Goal: Information Seeking & Learning: Learn about a topic

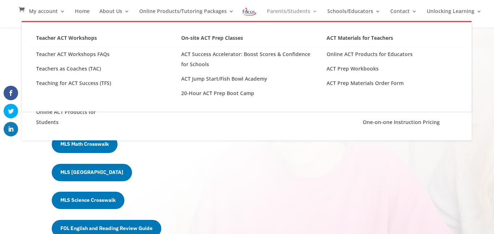
scroll to position [256, 0]
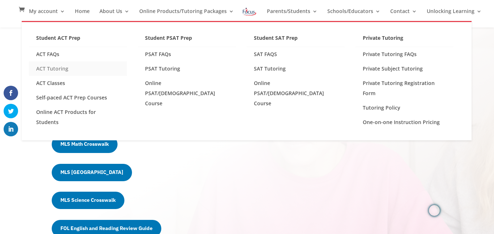
click at [54, 69] on link "ACT Tutoring" at bounding box center [78, 68] width 98 height 14
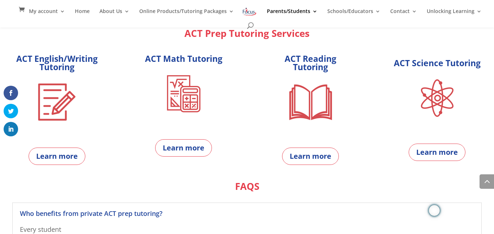
scroll to position [343, 0]
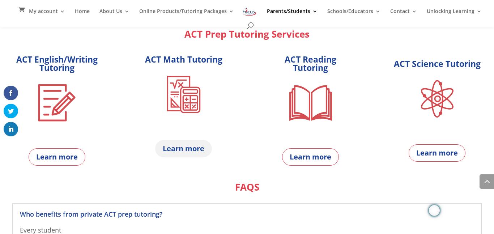
click at [185, 147] on link "Learn more" at bounding box center [183, 148] width 57 height 17
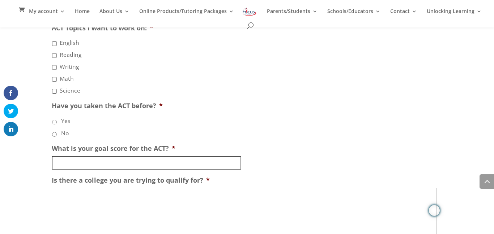
scroll to position [990, 0]
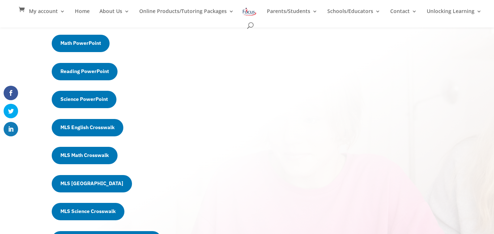
click at [32, 106] on div "Unlock Your Students' Potential Exclusive Resources for ACT Preparation Welcome…" at bounding box center [247, 131] width 494 height 683
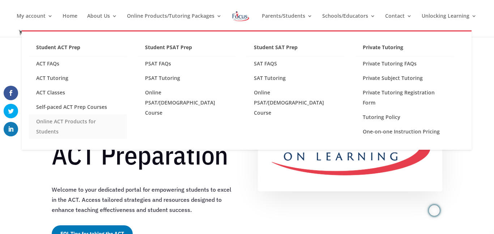
click at [70, 125] on link "Online ACT Products for Students" at bounding box center [78, 126] width 98 height 25
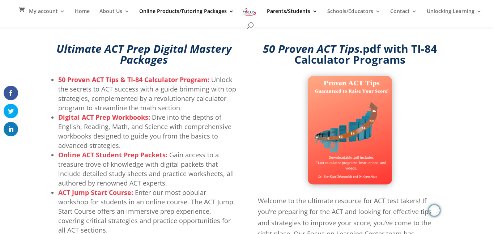
scroll to position [90, 0]
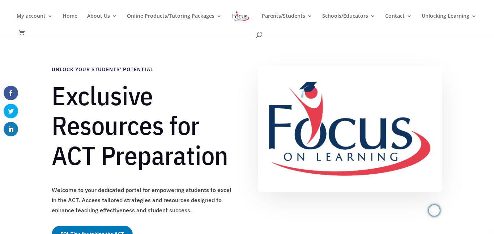
click at [221, 110] on h1 "Exclusive Resources for ACT Preparation" at bounding box center [144, 127] width 184 height 93
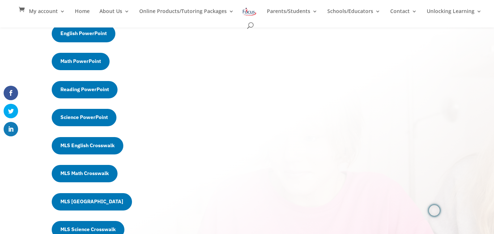
scroll to position [217, 0]
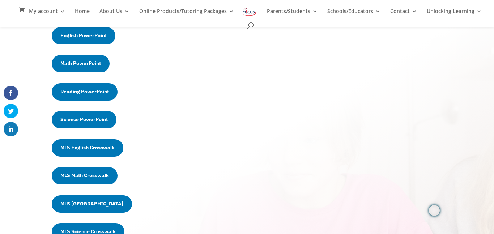
click at [106, 39] on link "English PowerPoint" at bounding box center [84, 35] width 64 height 17
